Goal: Task Accomplishment & Management: Manage account settings

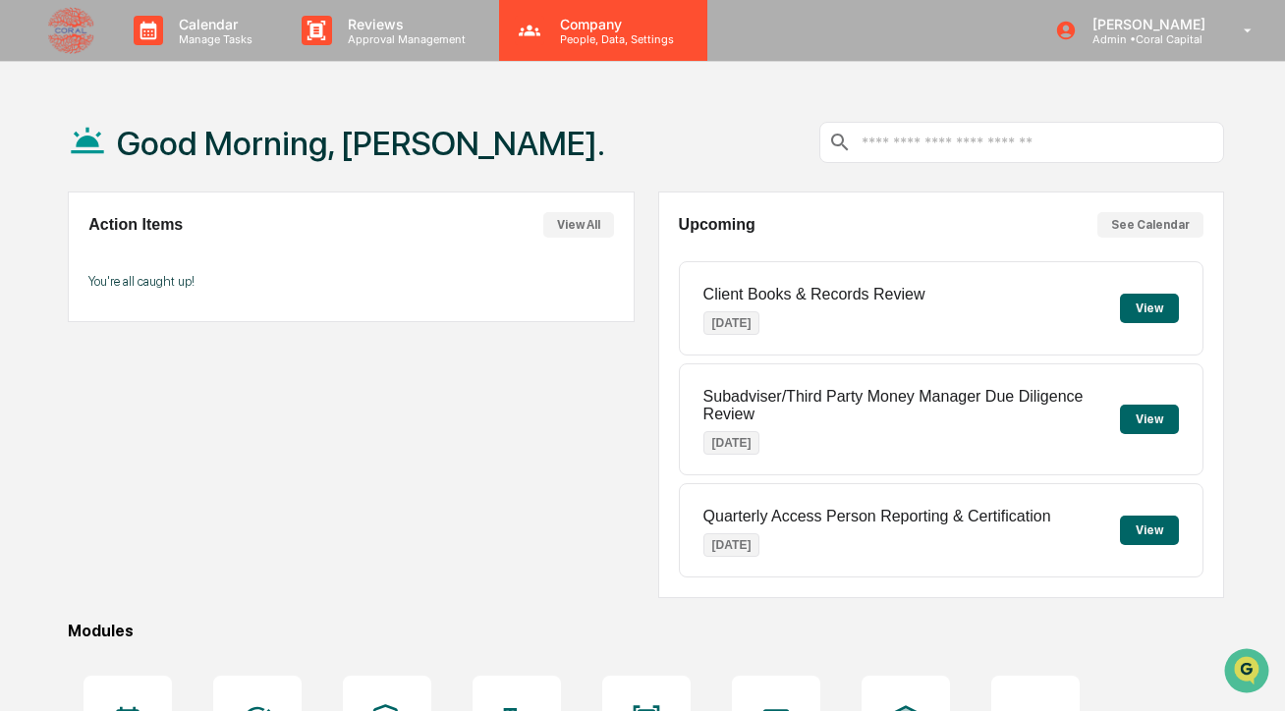
click at [551, 24] on p "Company" at bounding box center [614, 24] width 140 height 17
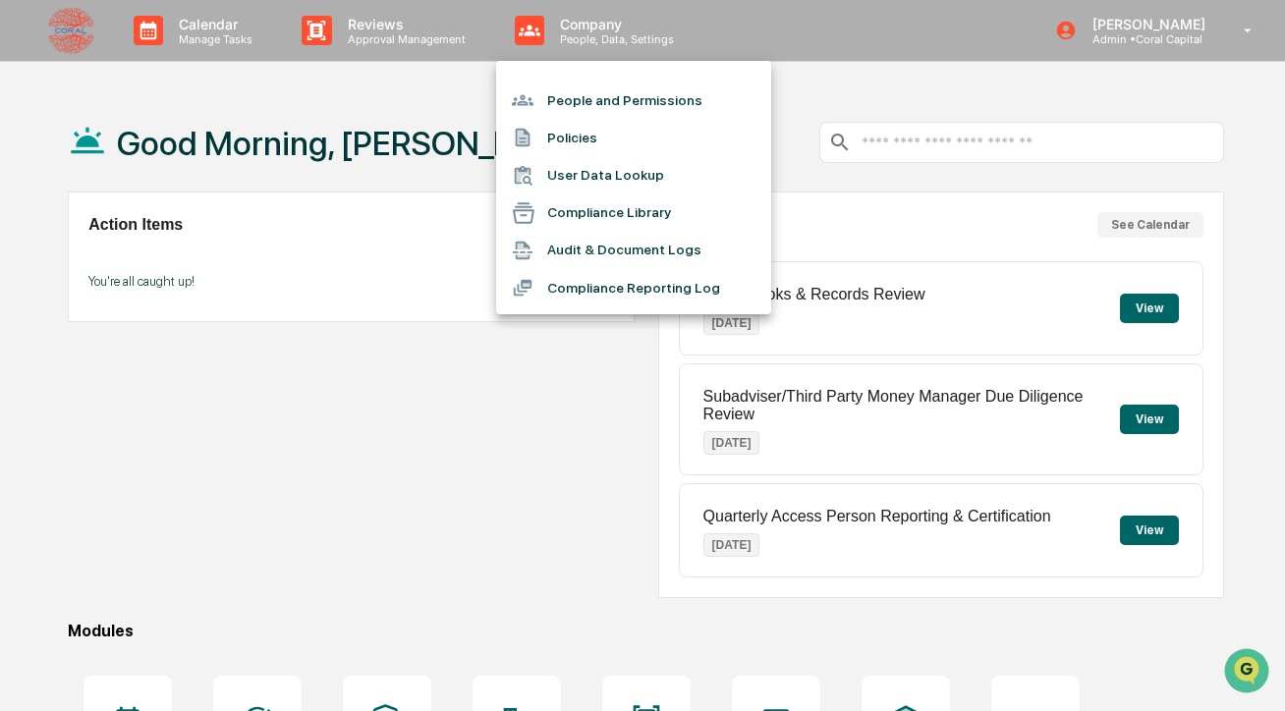
click at [804, 103] on div at bounding box center [642, 355] width 1285 height 711
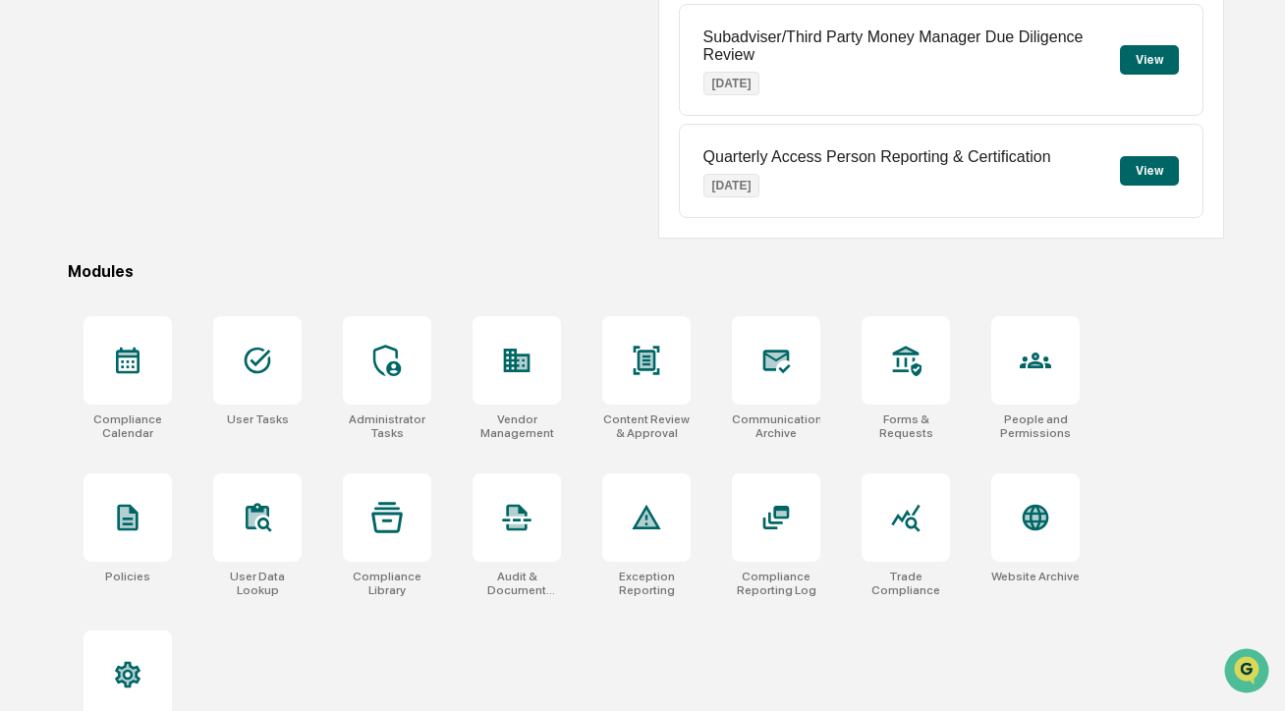
scroll to position [417, 0]
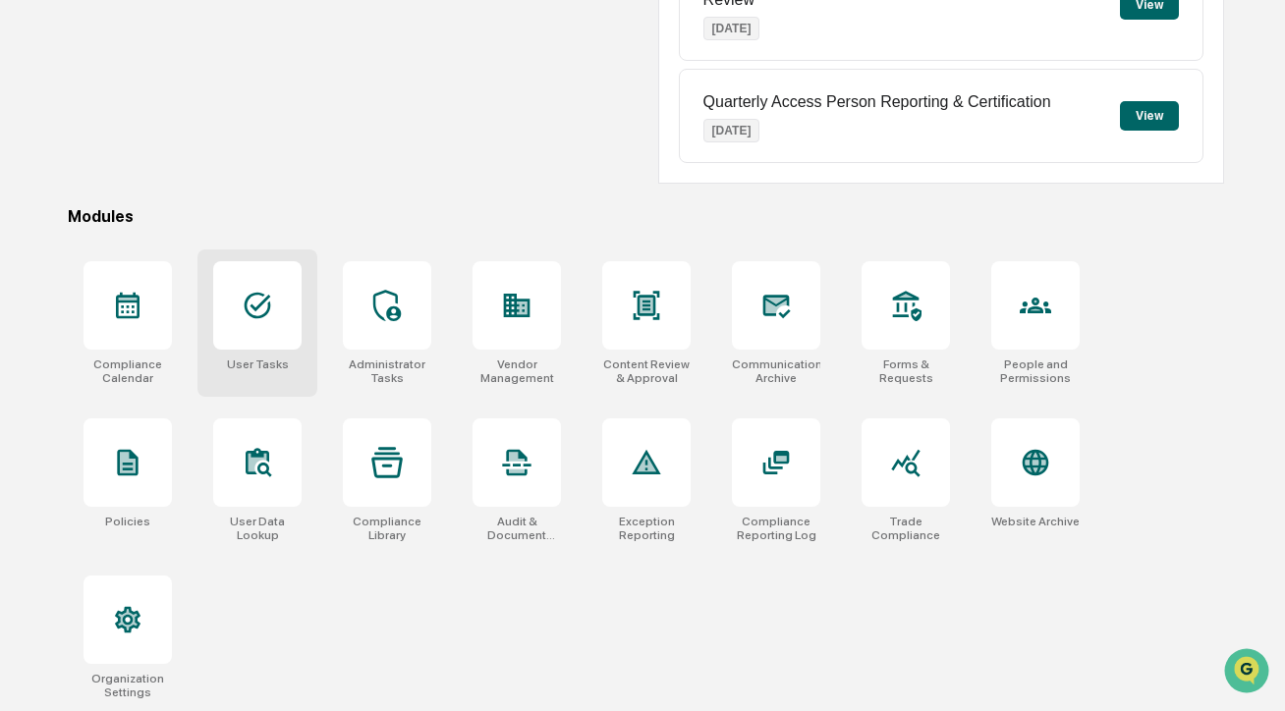
click at [264, 322] on div at bounding box center [257, 305] width 88 height 88
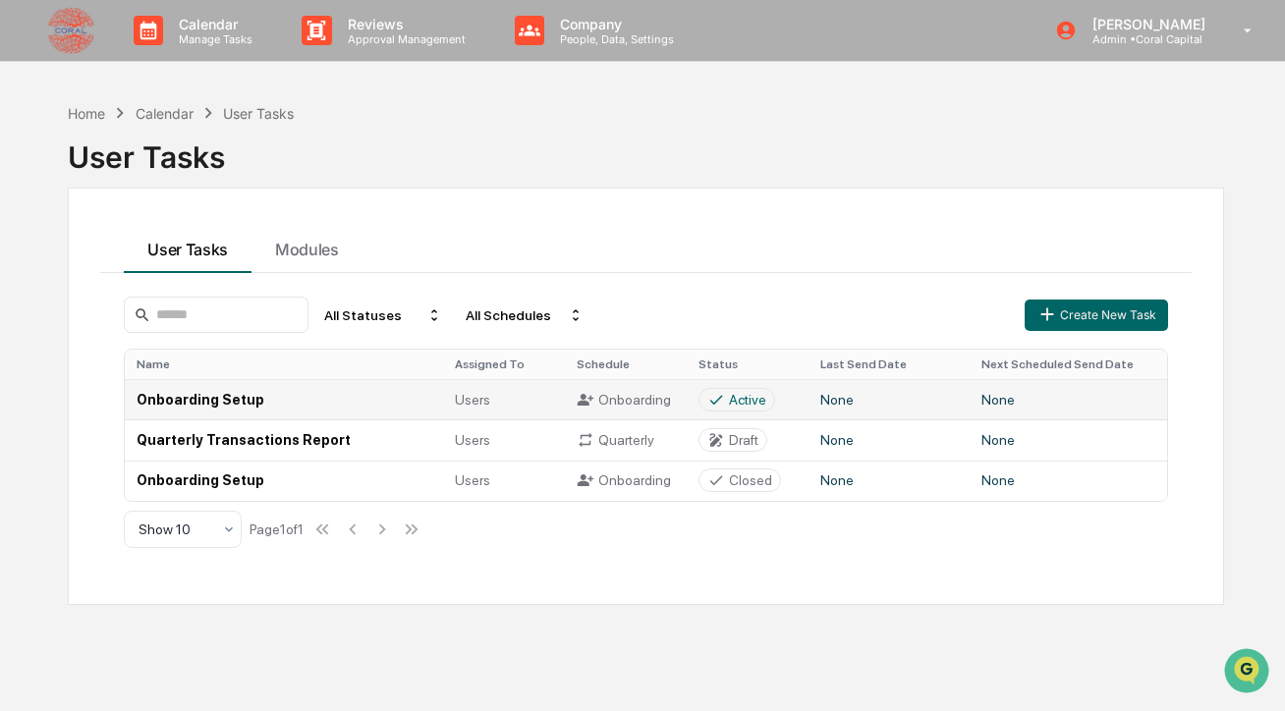
click at [844, 406] on td "None" at bounding box center [889, 399] width 161 height 40
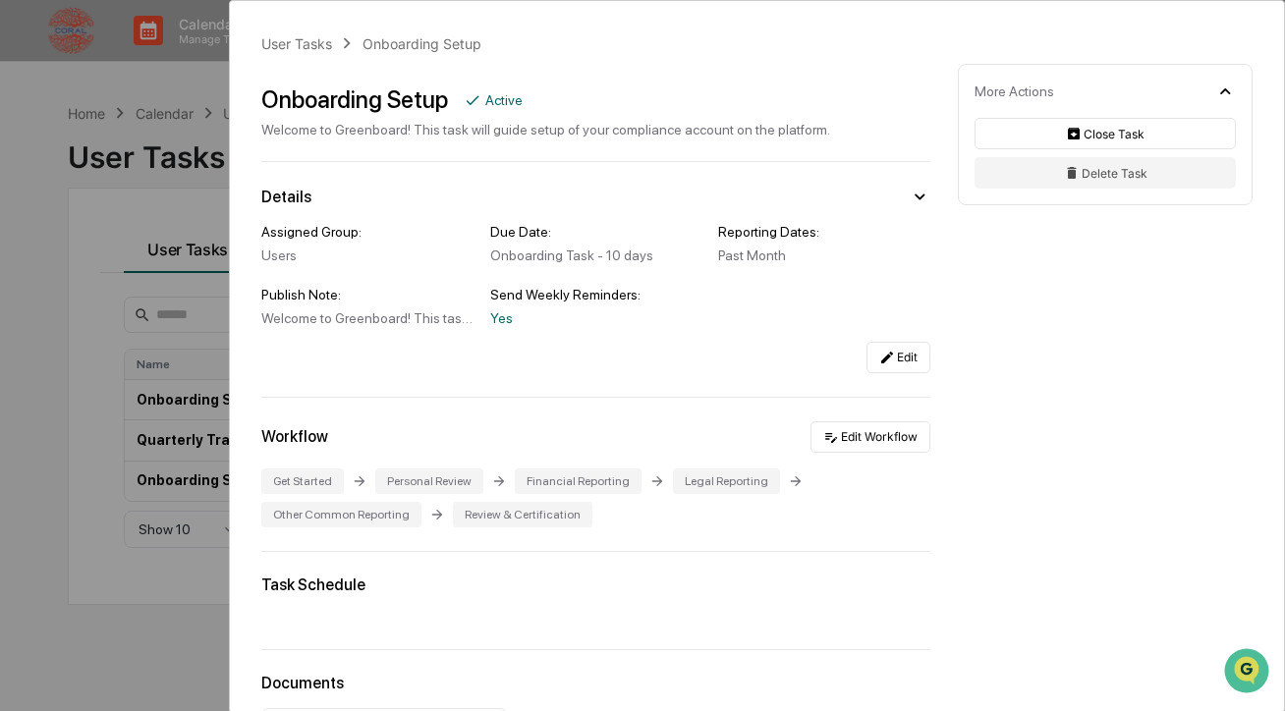
click at [192, 124] on div "User Tasks Onboarding Setup Onboarding Setup Active Welcome to Greenboard! This…" at bounding box center [642, 355] width 1285 height 711
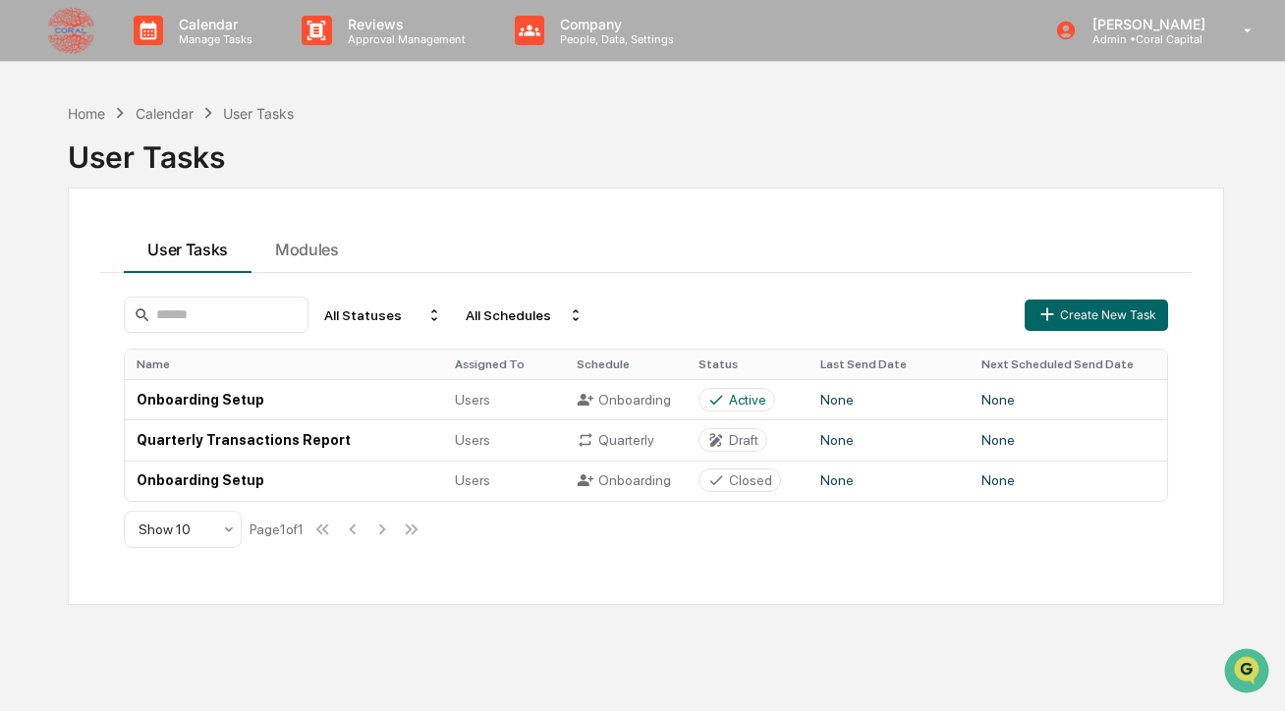
click at [688, 98] on div "Home Calendar User Tasks User Tasks User Tasks Modules All Statuses All Schedul…" at bounding box center [645, 448] width 1215 height 711
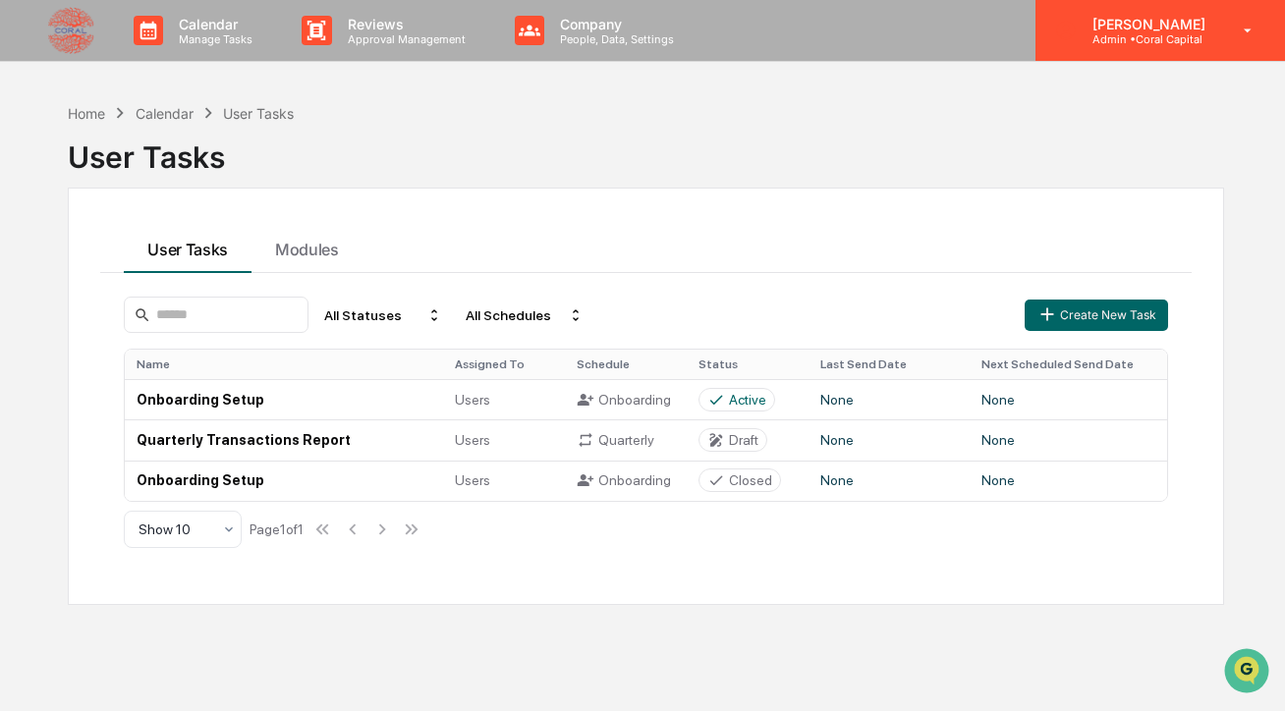
click at [1110, 51] on div "Kendall Venturato Admin • Coral Capital" at bounding box center [1160, 30] width 250 height 61
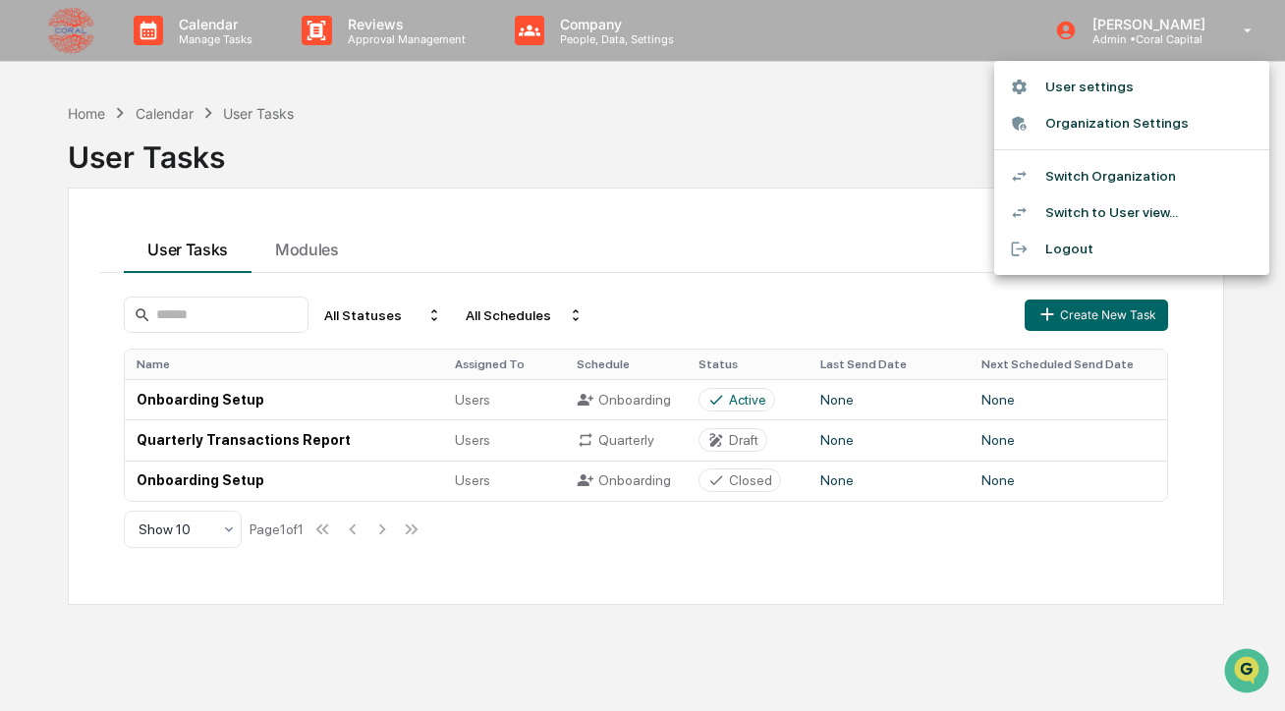
click at [1105, 188] on li "Switch Organization" at bounding box center [1131, 176] width 275 height 36
